Goal: Complete application form

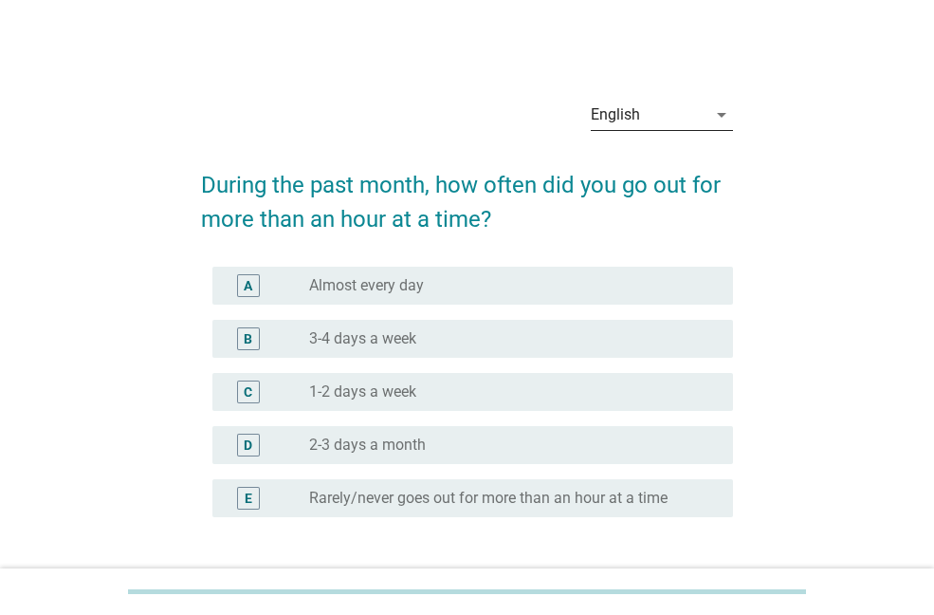
click at [653, 110] on div "English" at bounding box center [649, 115] width 116 height 30
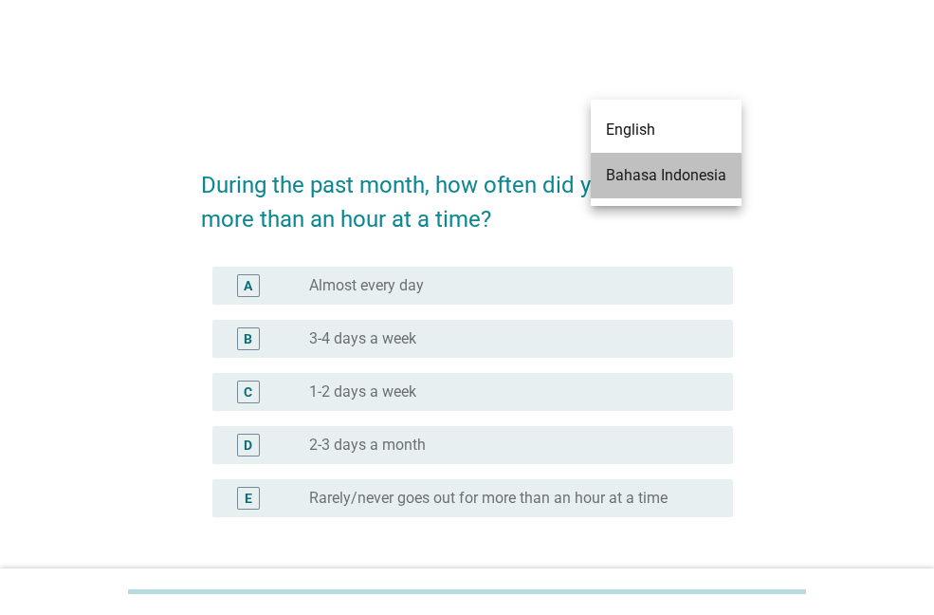
click at [635, 178] on div "Bahasa Indonesia" at bounding box center [666, 175] width 120 height 23
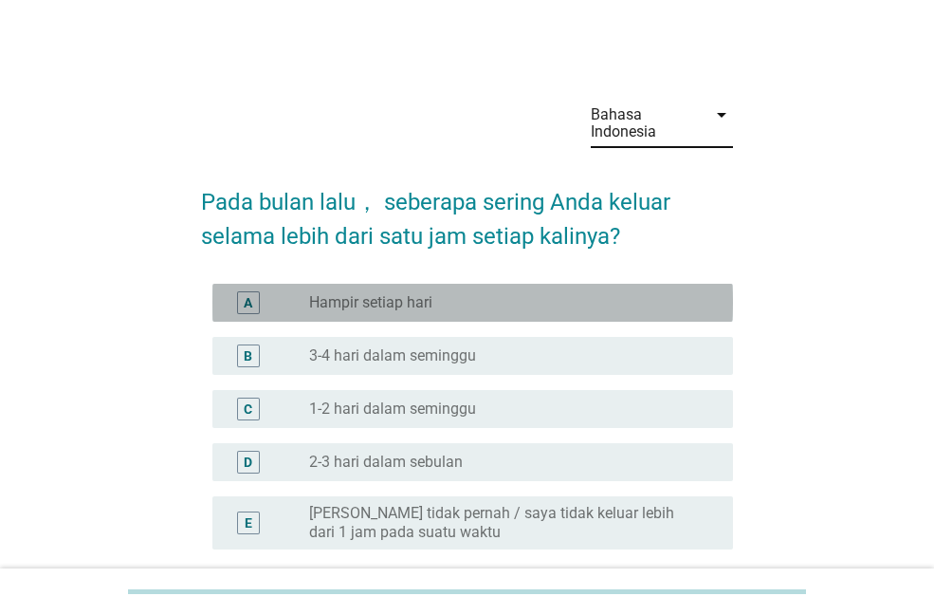
drag, startPoint x: 402, startPoint y: 297, endPoint x: 554, endPoint y: 407, distance: 187.4
click at [404, 297] on label "Hampir setiap hari" at bounding box center [370, 302] width 123 height 19
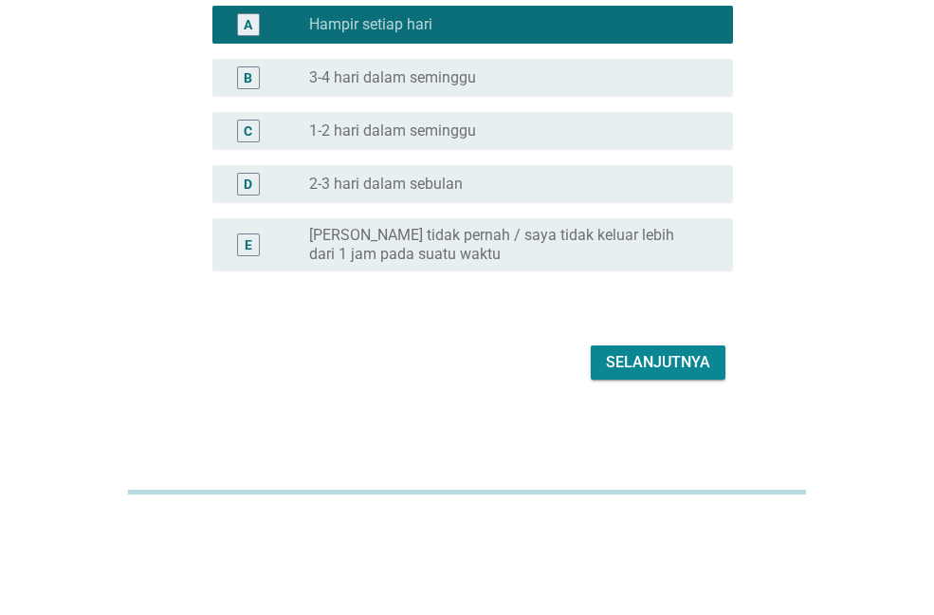
scroll to position [178, 0]
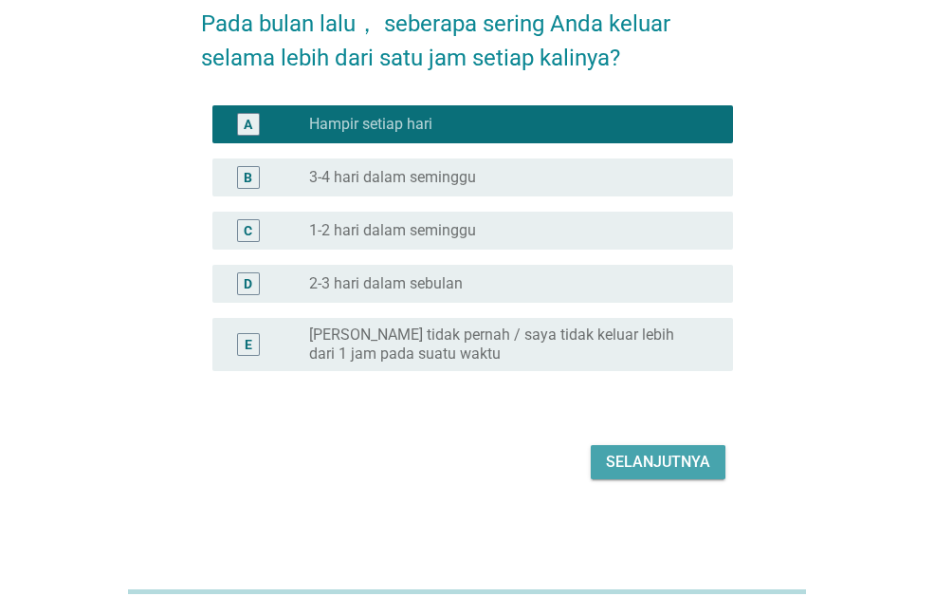
click at [654, 451] on div "Selanjutnya" at bounding box center [658, 462] width 104 height 23
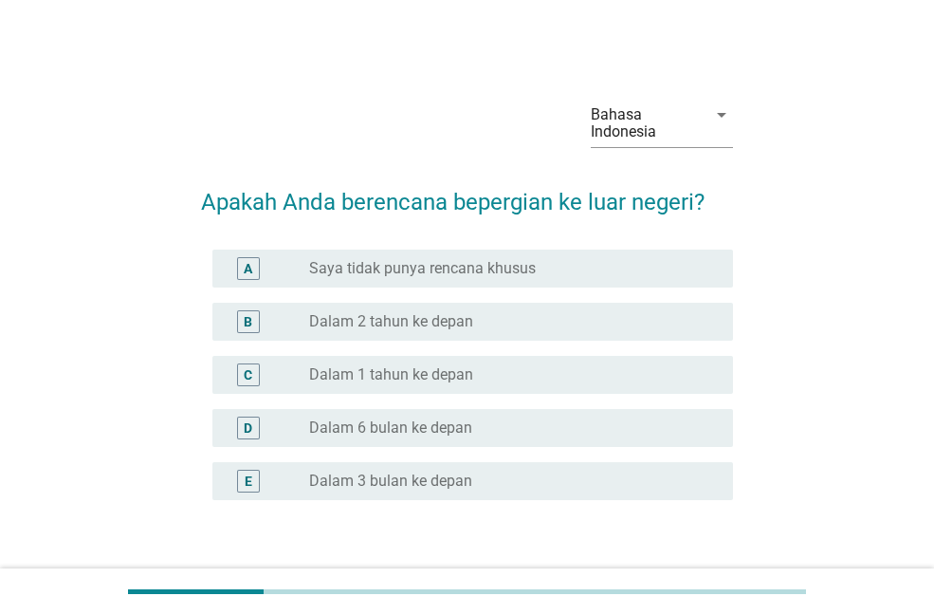
click at [407, 482] on label "Dalam 3 bulan ke depan" at bounding box center [390, 480] width 163 height 19
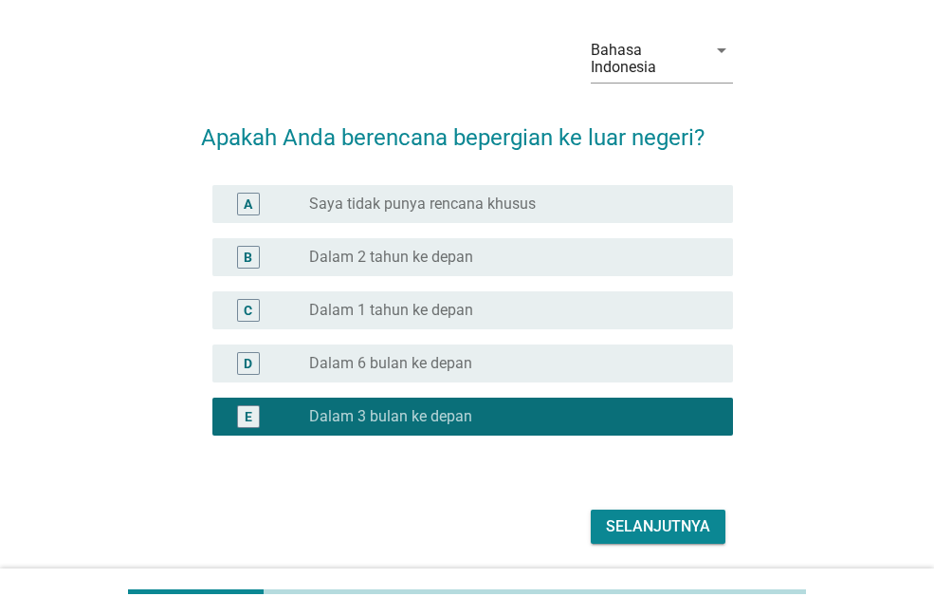
scroll to position [129, 0]
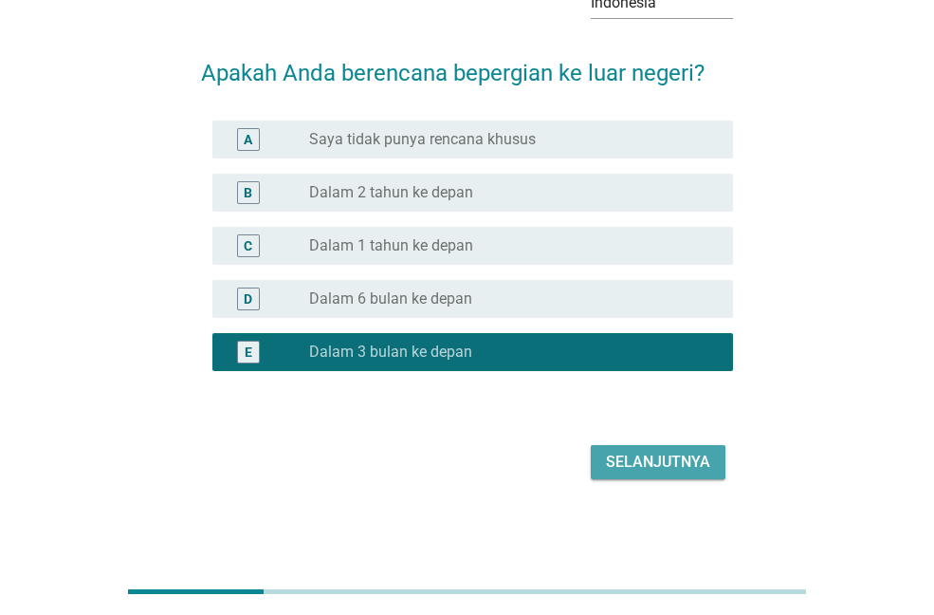
click at [648, 471] on div "Selanjutnya" at bounding box center [658, 462] width 104 height 23
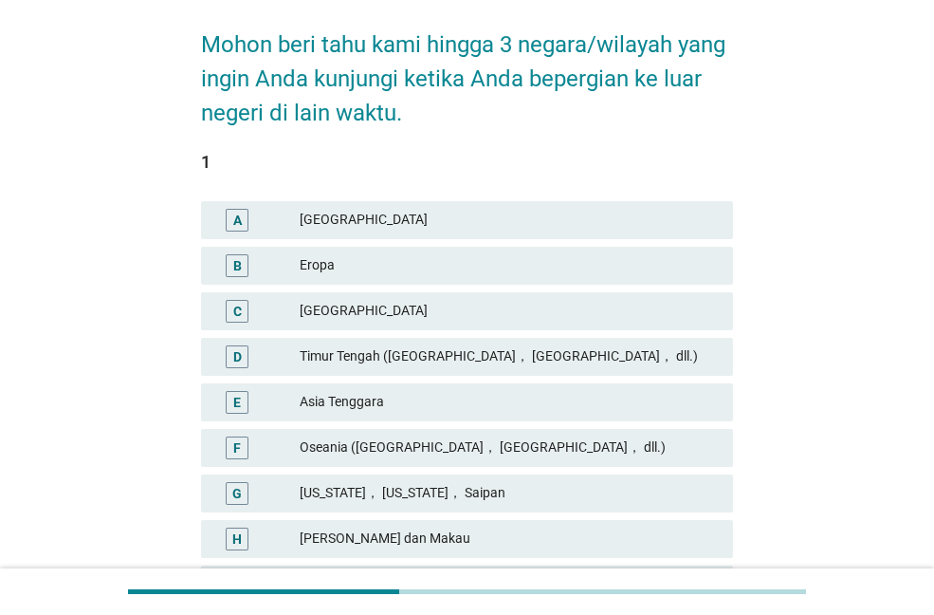
scroll to position [190, 0]
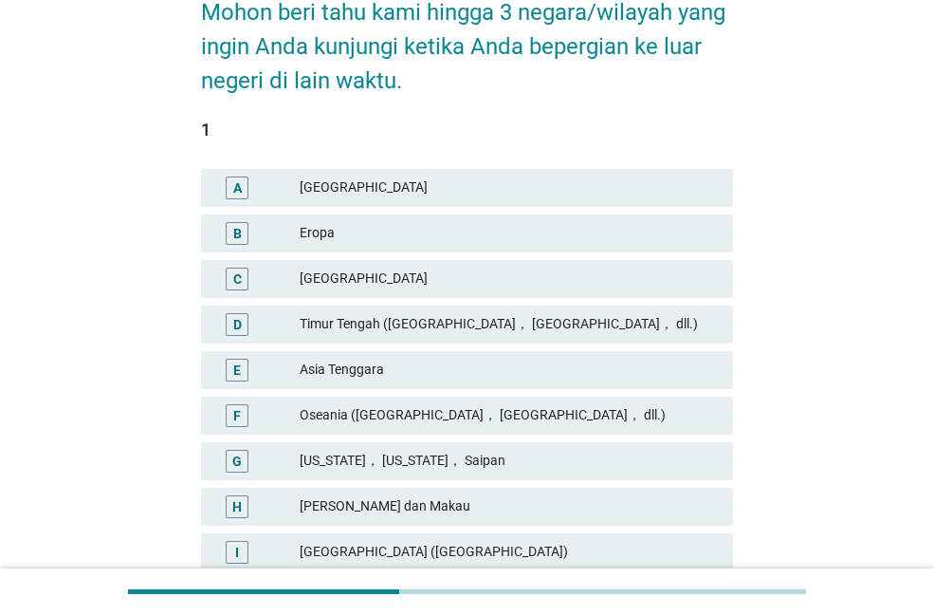
click at [392, 323] on div "Timur Tengah ([GEOGRAPHIC_DATA]， [GEOGRAPHIC_DATA]， dll.)" at bounding box center [509, 324] width 418 height 23
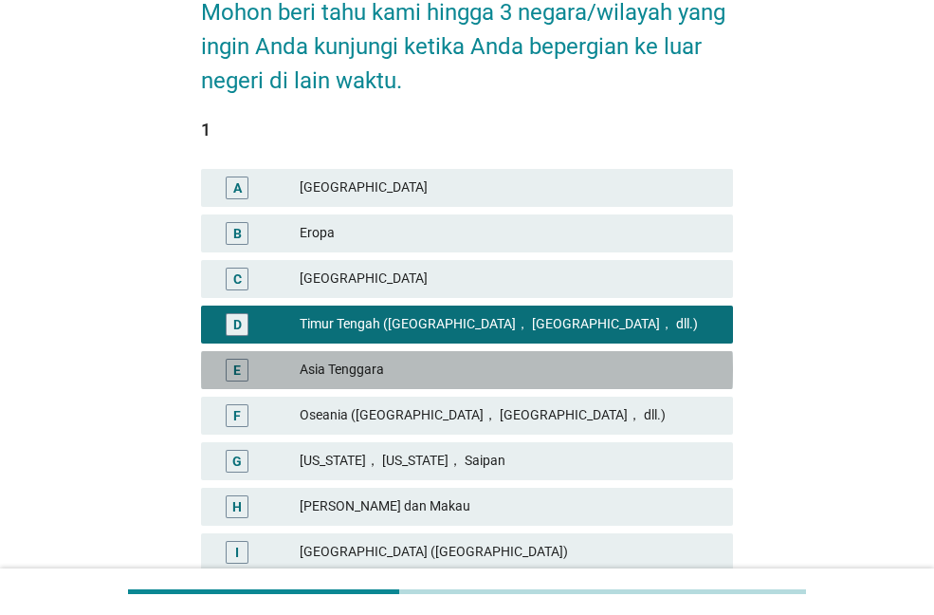
click at [378, 370] on div "Asia Tenggara" at bounding box center [509, 370] width 418 height 23
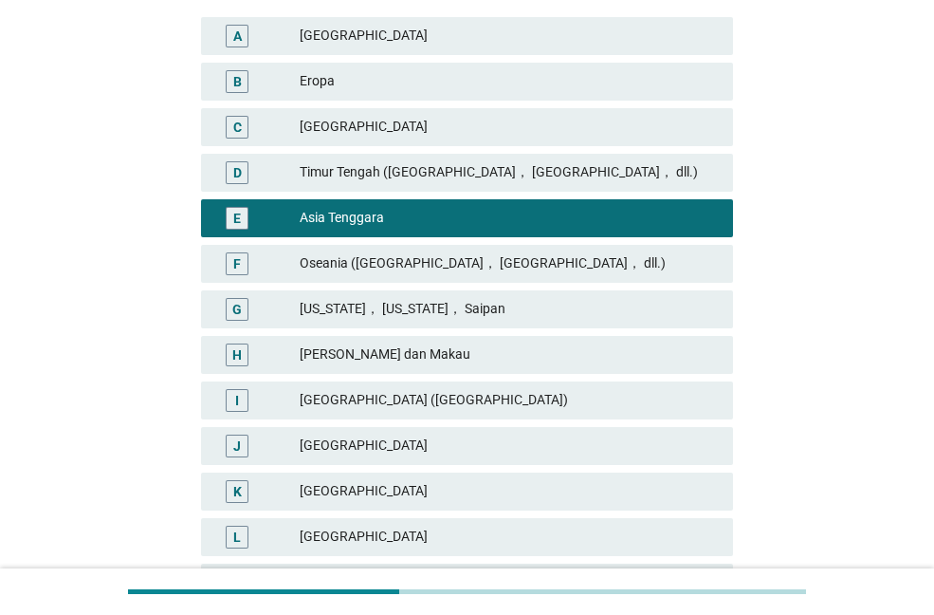
scroll to position [379, 0]
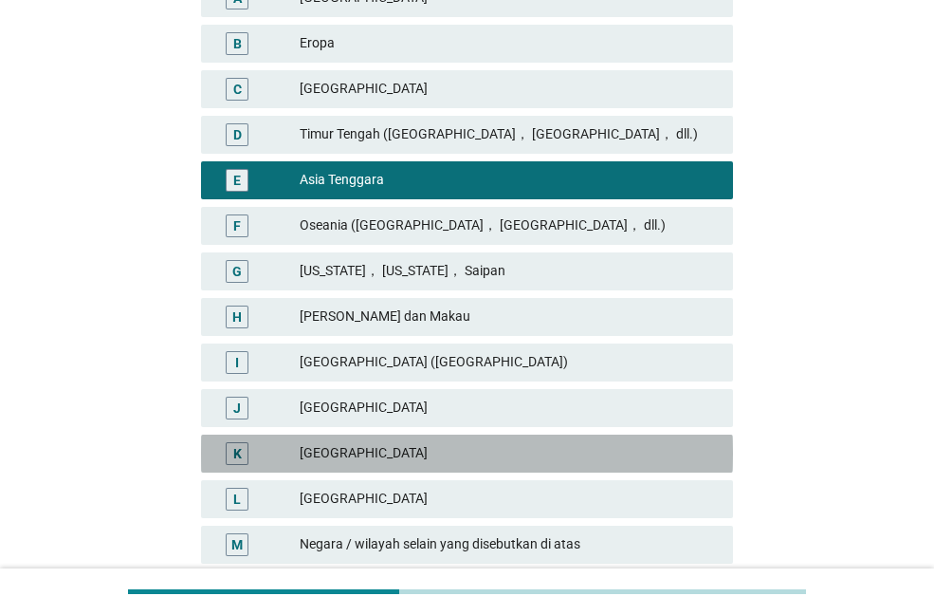
click at [351, 466] on div "K [GEOGRAPHIC_DATA]" at bounding box center [467, 453] width 532 height 38
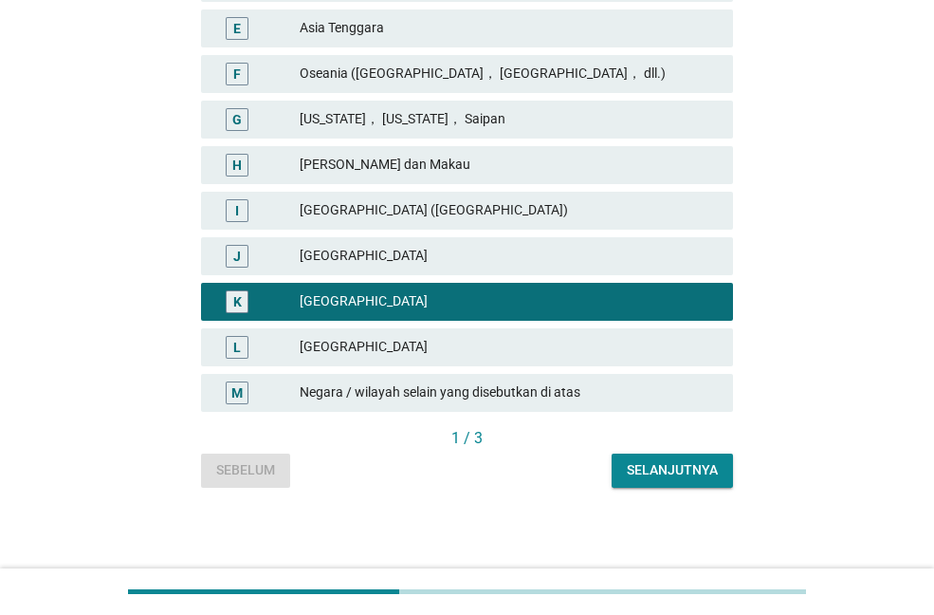
scroll to position [534, 0]
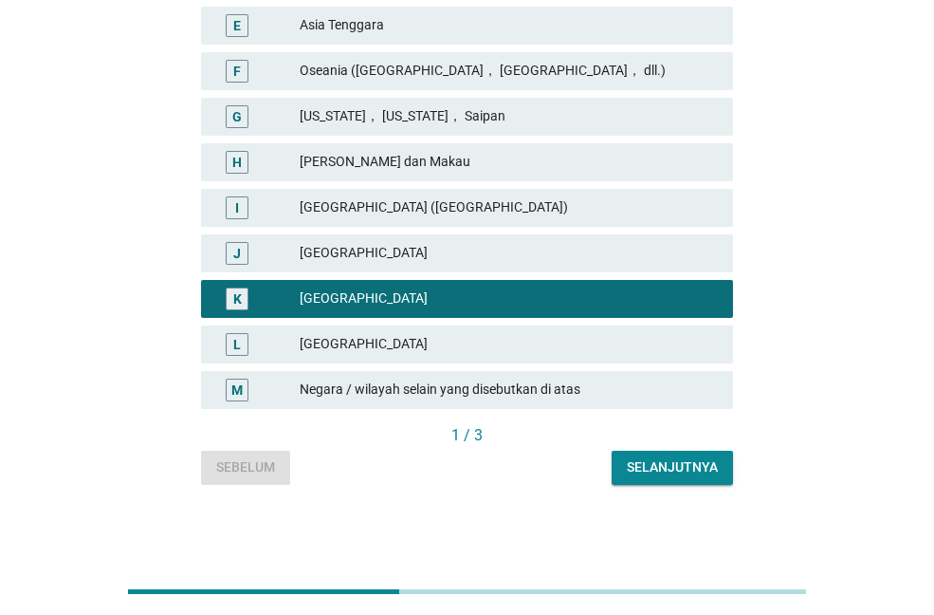
click at [643, 466] on div "Selanjutnya" at bounding box center [672, 467] width 91 height 20
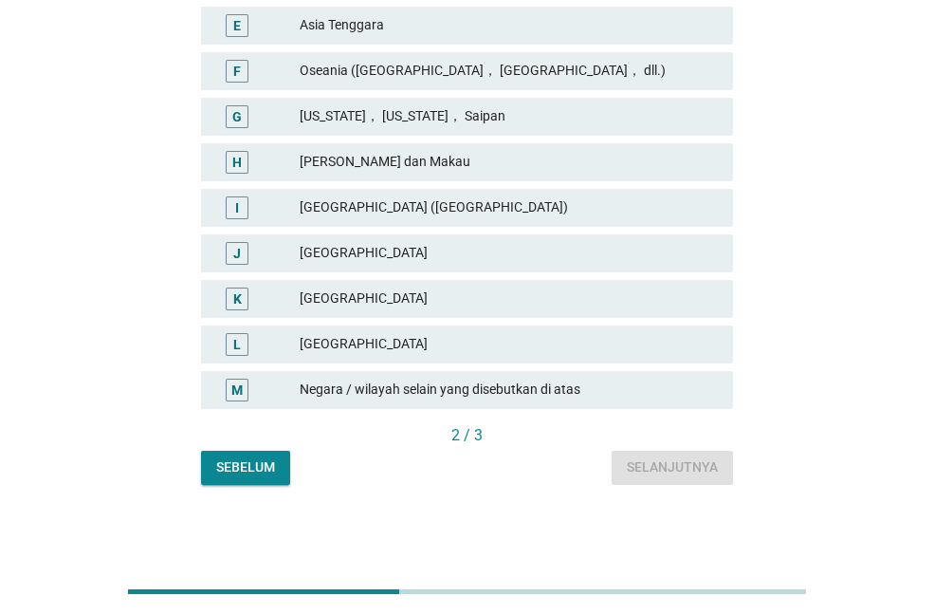
click at [366, 330] on div "L [GEOGRAPHIC_DATA]" at bounding box center [467, 344] width 532 height 38
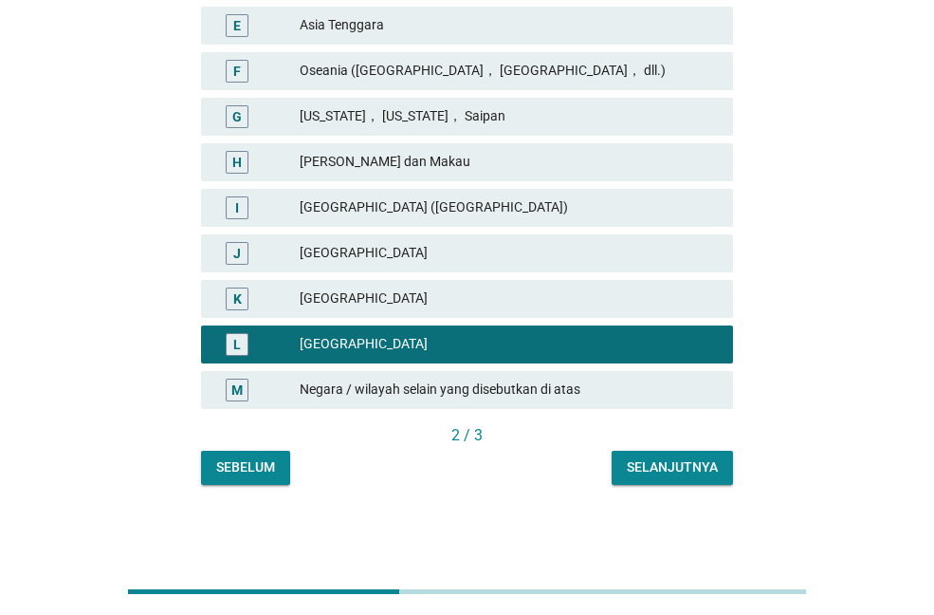
click at [683, 466] on div "Selanjutnya" at bounding box center [672, 467] width 91 height 20
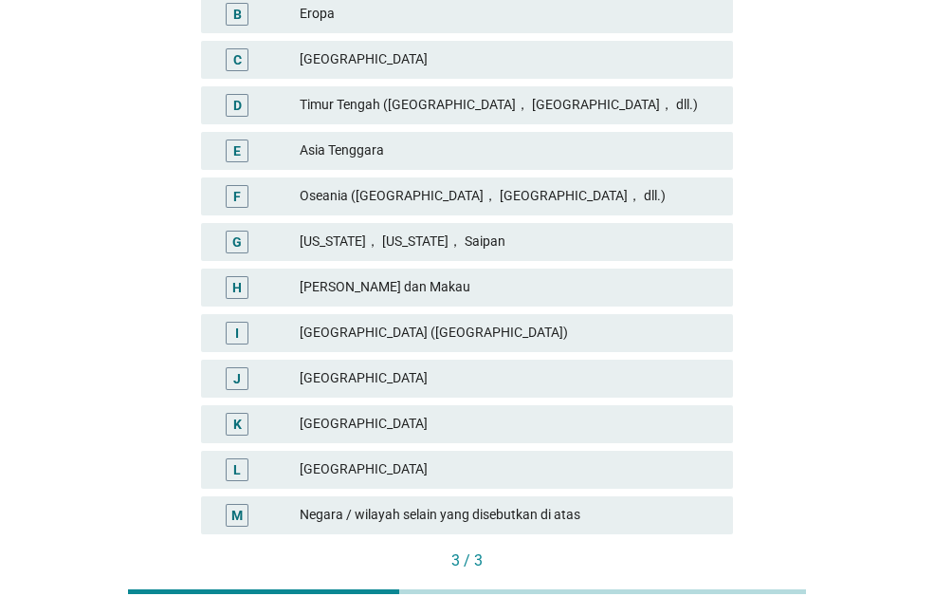
scroll to position [155, 0]
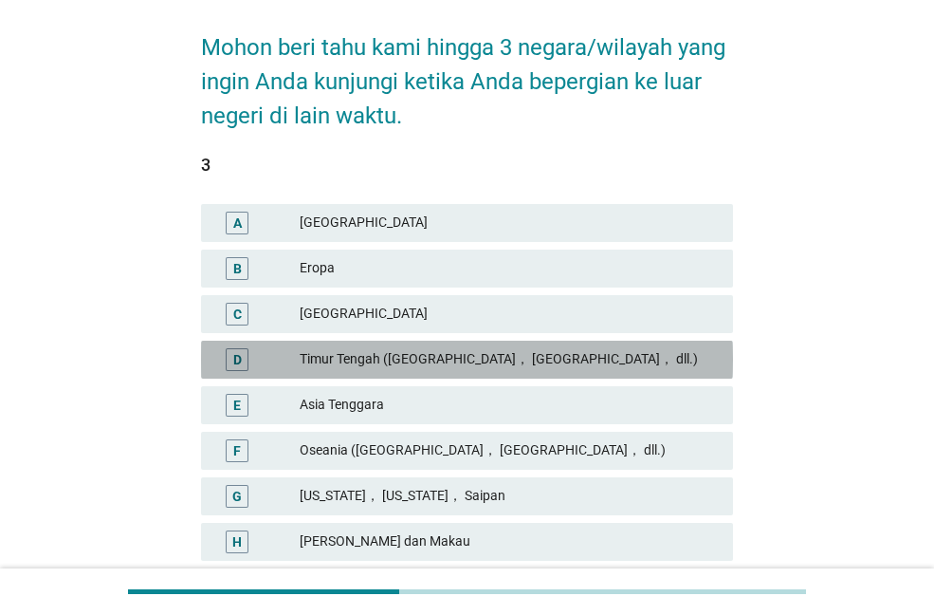
click at [469, 363] on div "Timur Tengah ([GEOGRAPHIC_DATA]， [GEOGRAPHIC_DATA]， dll.)" at bounding box center [509, 359] width 418 height 23
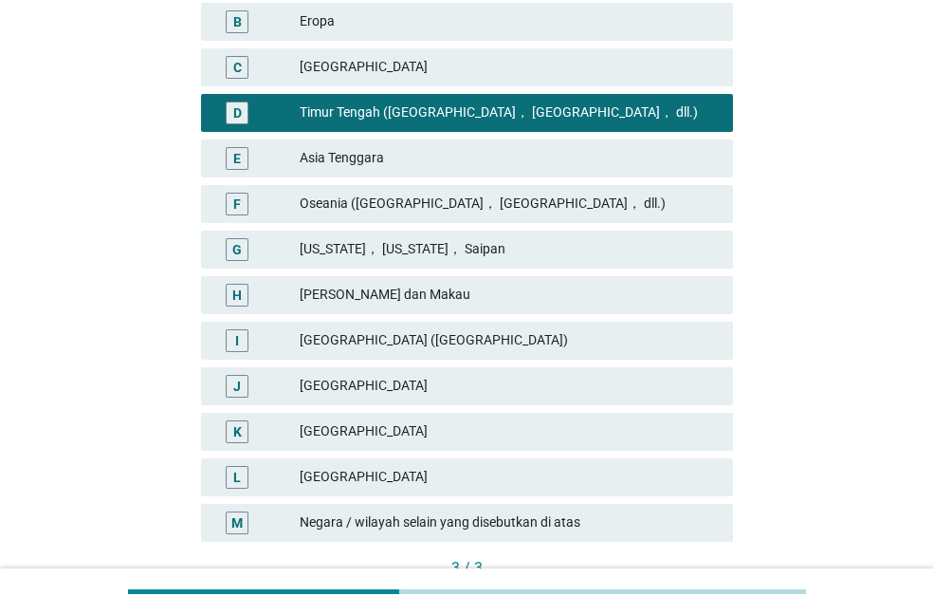
scroll to position [534, 0]
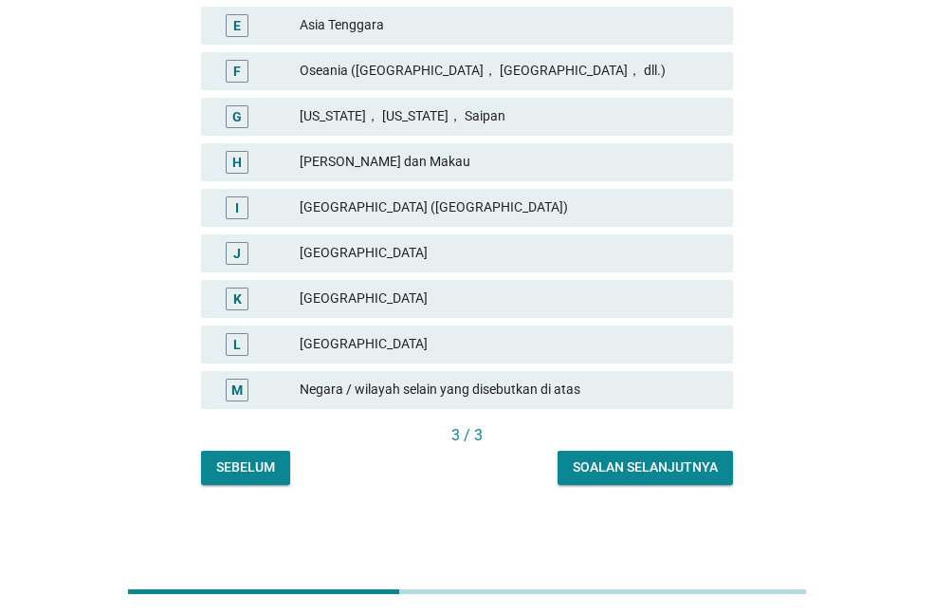
click at [611, 470] on div "Soalan selanjutnya" at bounding box center [645, 467] width 145 height 20
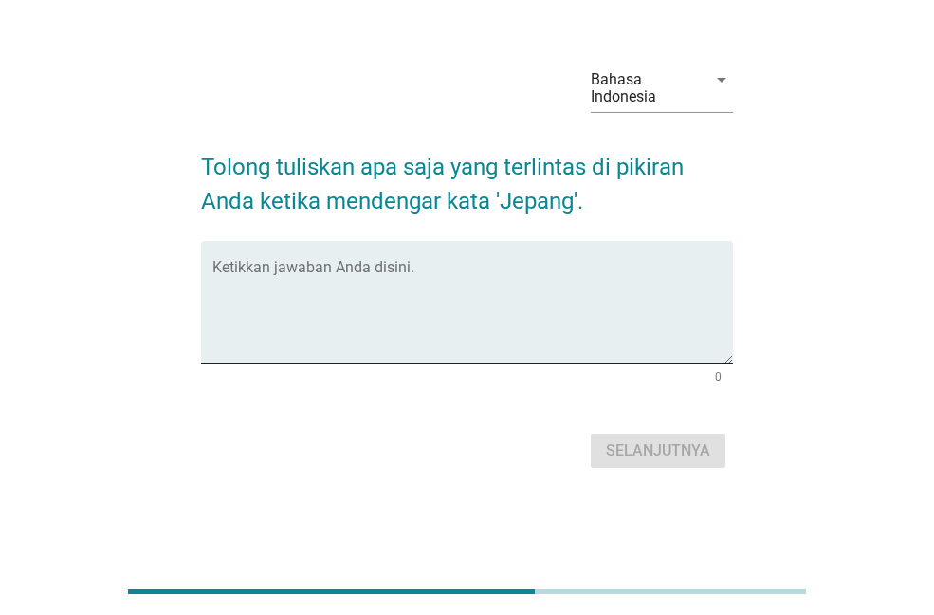
scroll to position [0, 0]
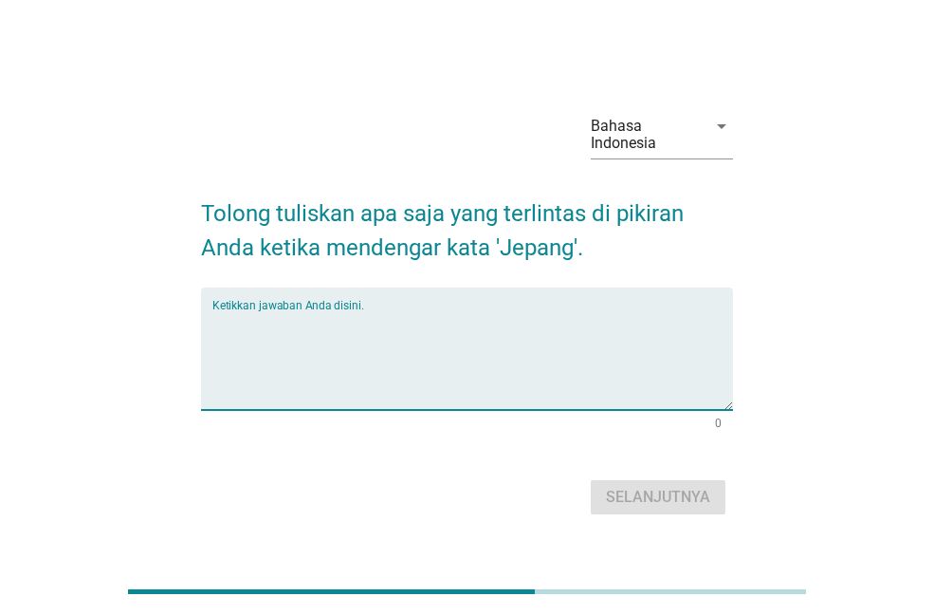
click at [418, 356] on textarea "Ketikkan jawaban Anda disini." at bounding box center [472, 360] width 521 height 100
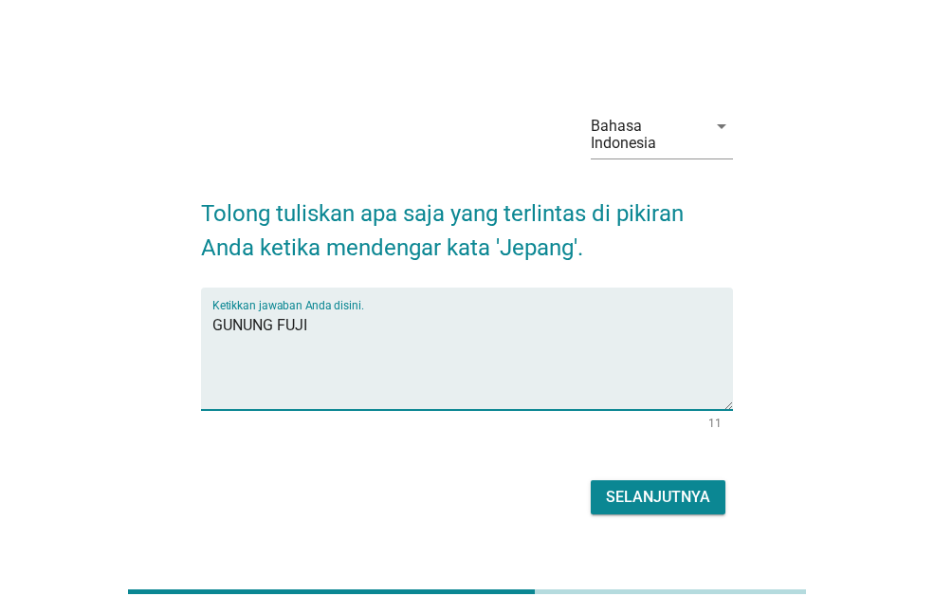
type textarea "GUNUNG FUJI"
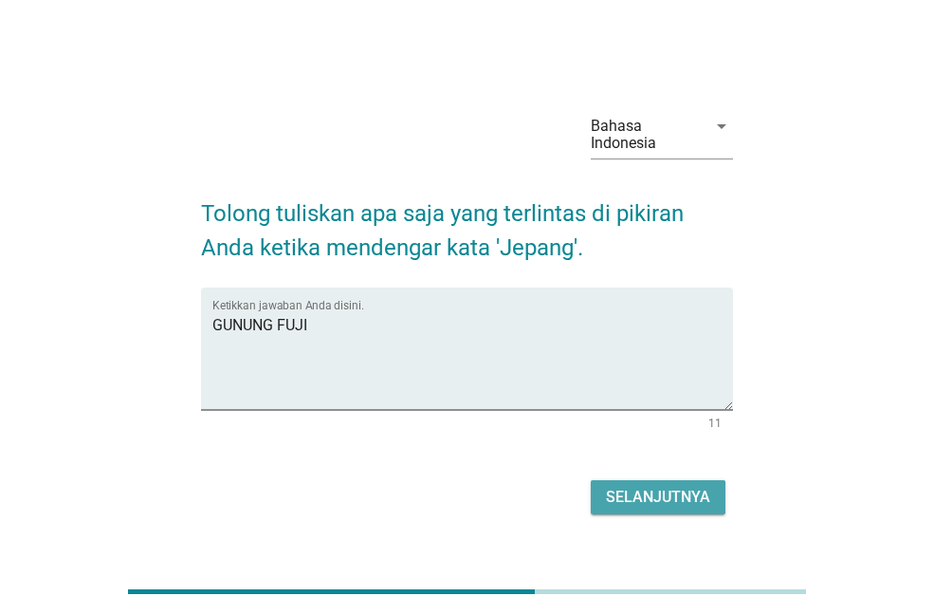
click at [610, 487] on div "Selanjutnya" at bounding box center [658, 497] width 104 height 23
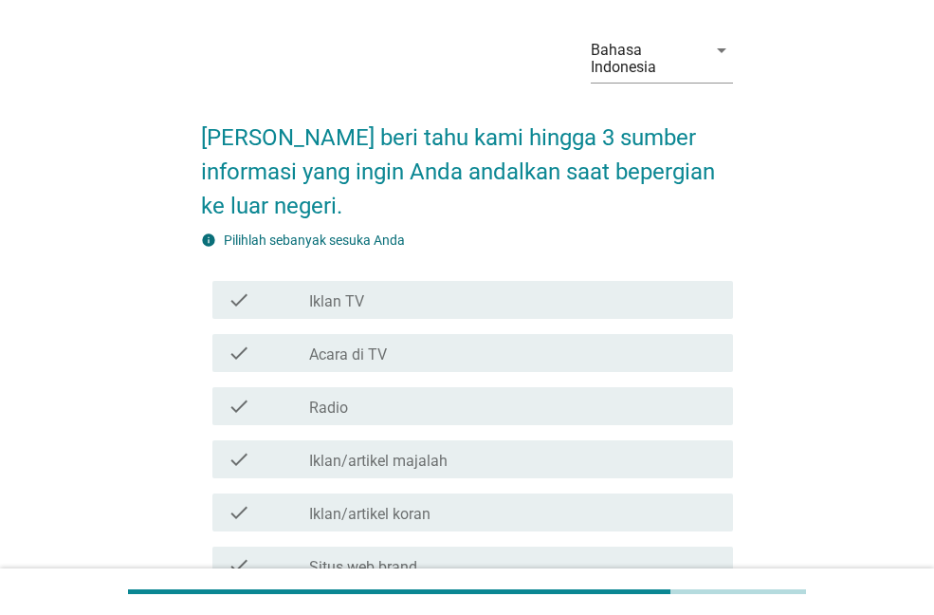
scroll to position [95, 0]
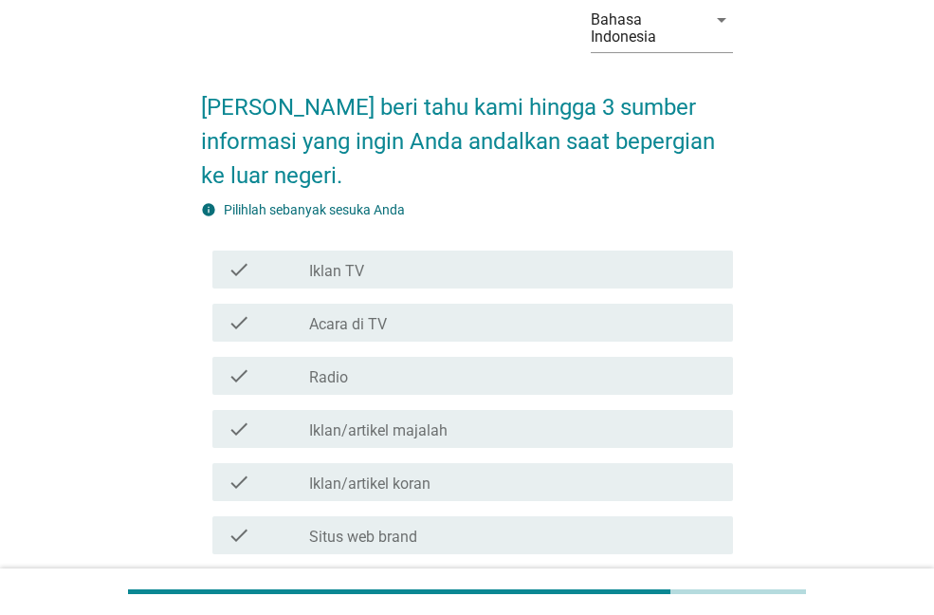
click at [384, 315] on label "Acara di TV" at bounding box center [348, 324] width 78 height 19
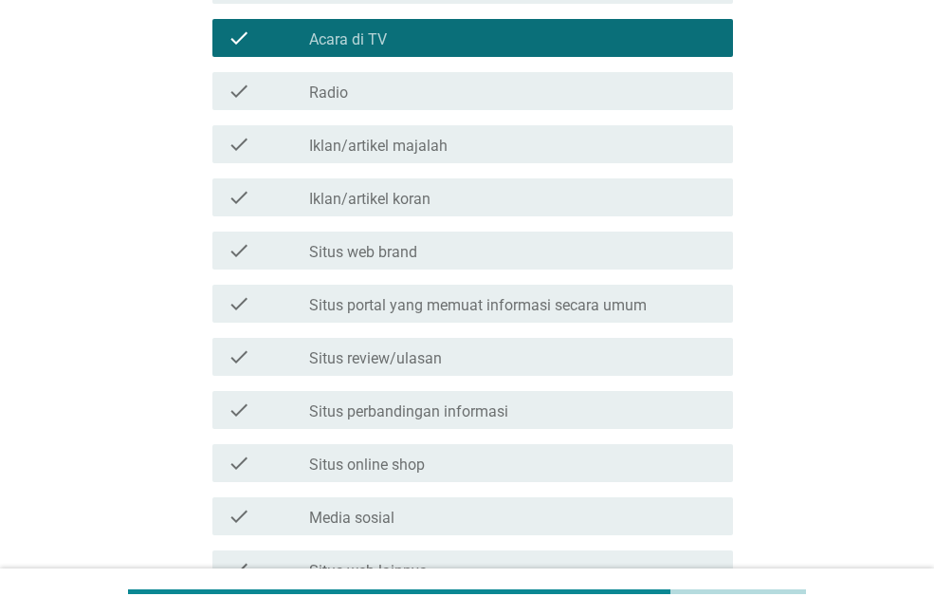
click at [398, 363] on label "Situs review/ulasan" at bounding box center [375, 358] width 133 height 19
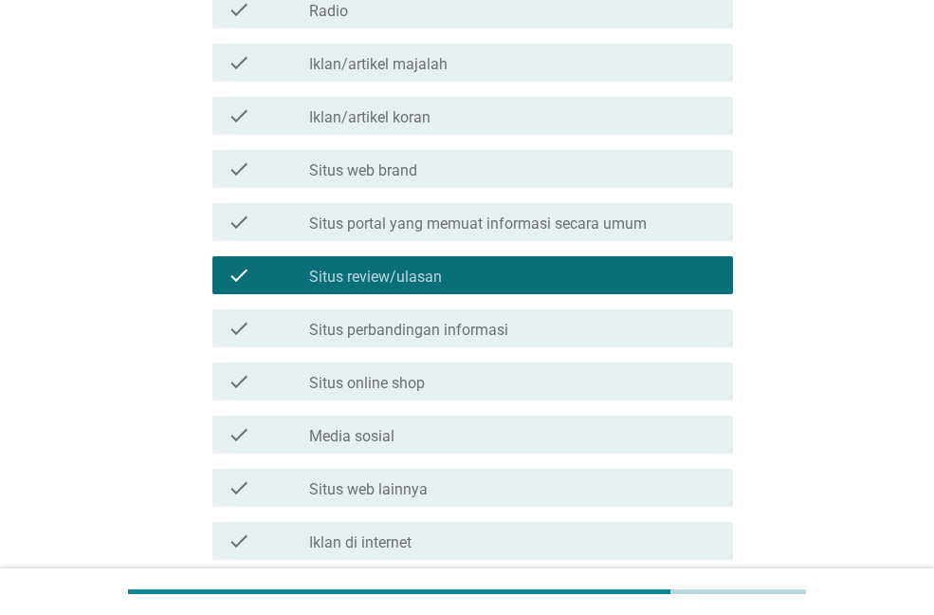
scroll to position [569, 0]
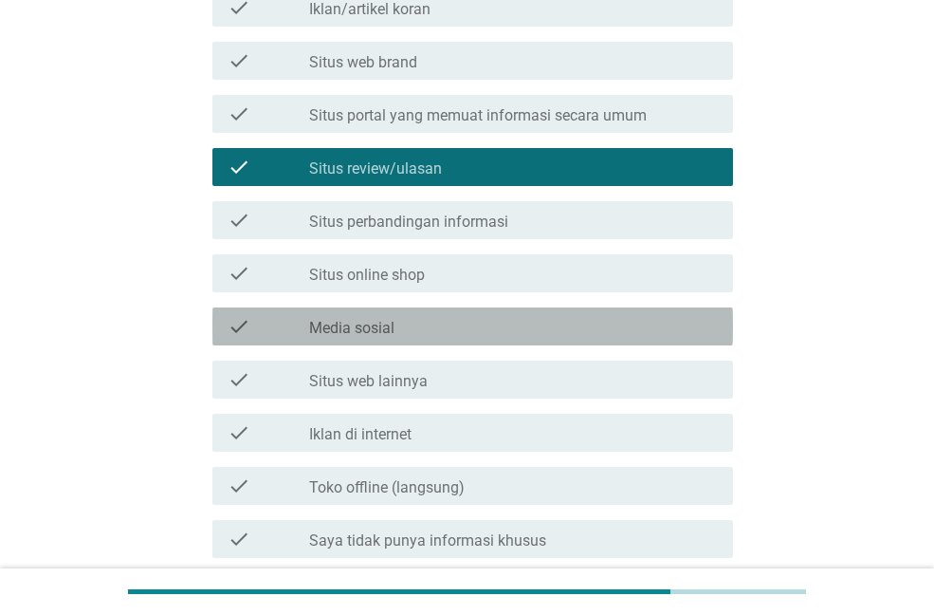
click at [372, 337] on label "Media sosial" at bounding box center [351, 328] width 85 height 19
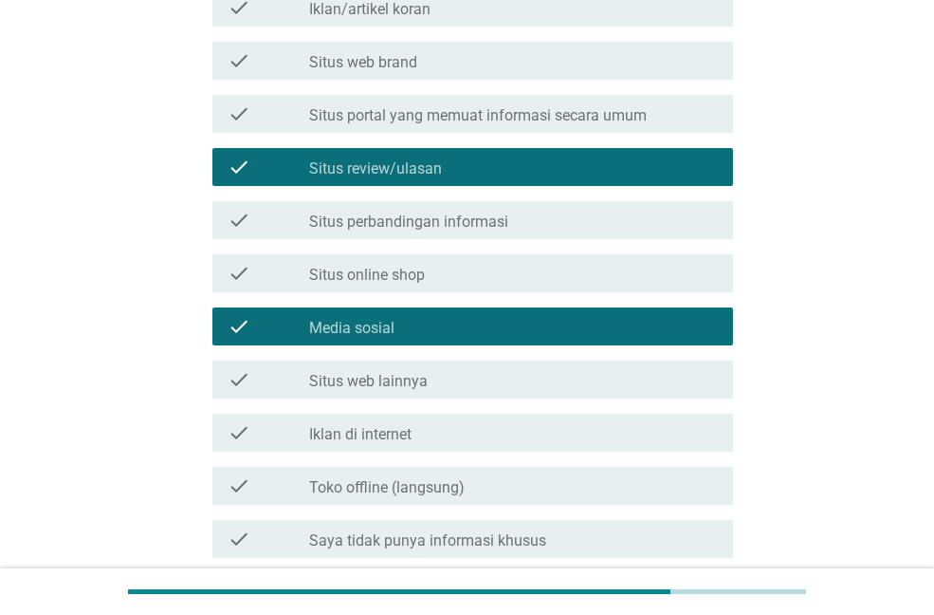
scroll to position [733, 0]
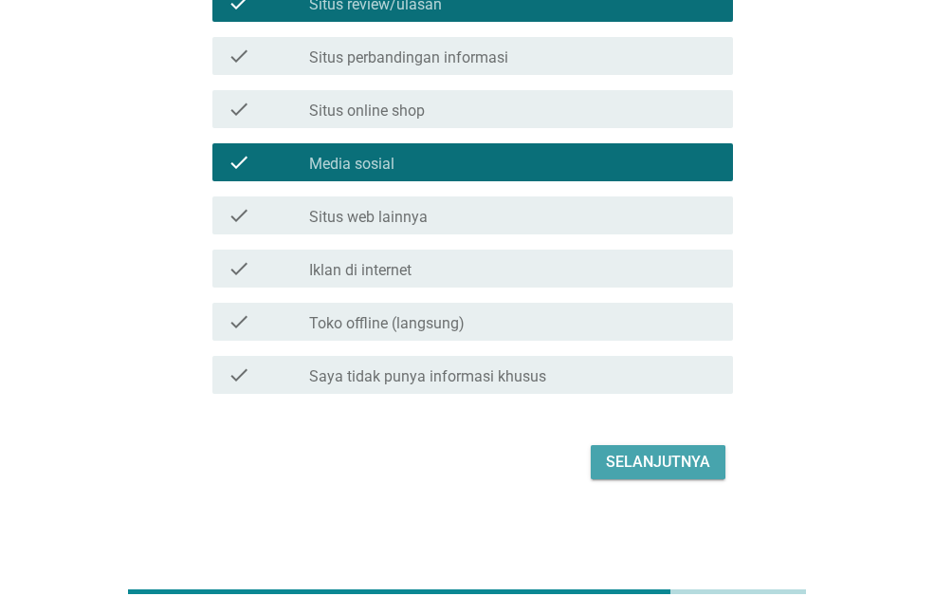
click at [674, 460] on div "Selanjutnya" at bounding box center [658, 462] width 104 height 23
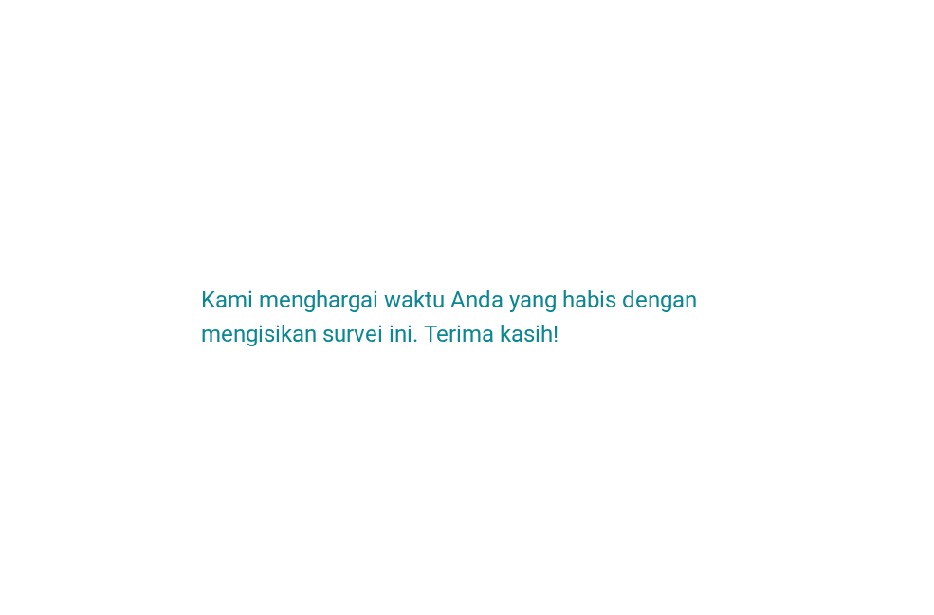
scroll to position [0, 0]
